Goal: Submit feedback/report problem

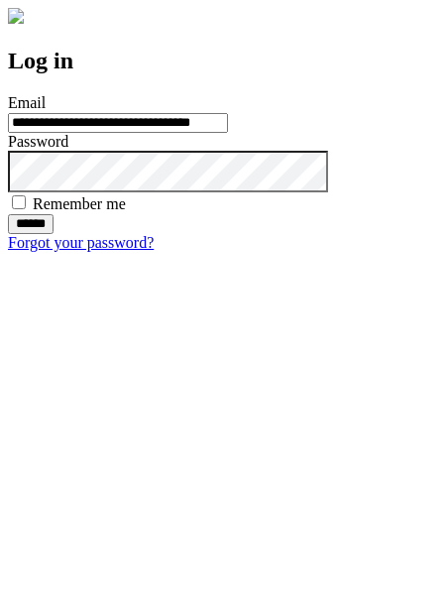
type input "**********"
click at [54, 234] on input "******" at bounding box center [31, 224] width 46 height 20
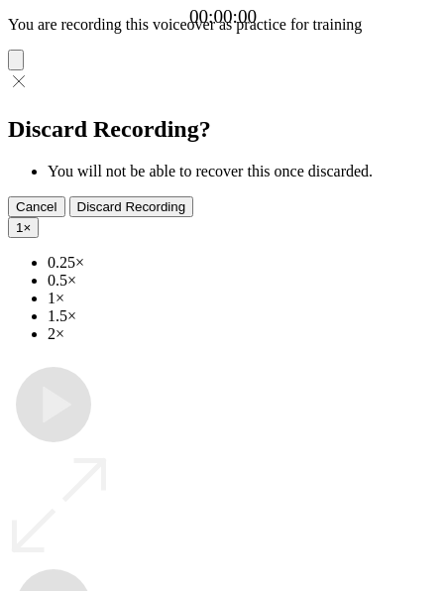
type input "**********"
